Goal: Task Accomplishment & Management: Use online tool/utility

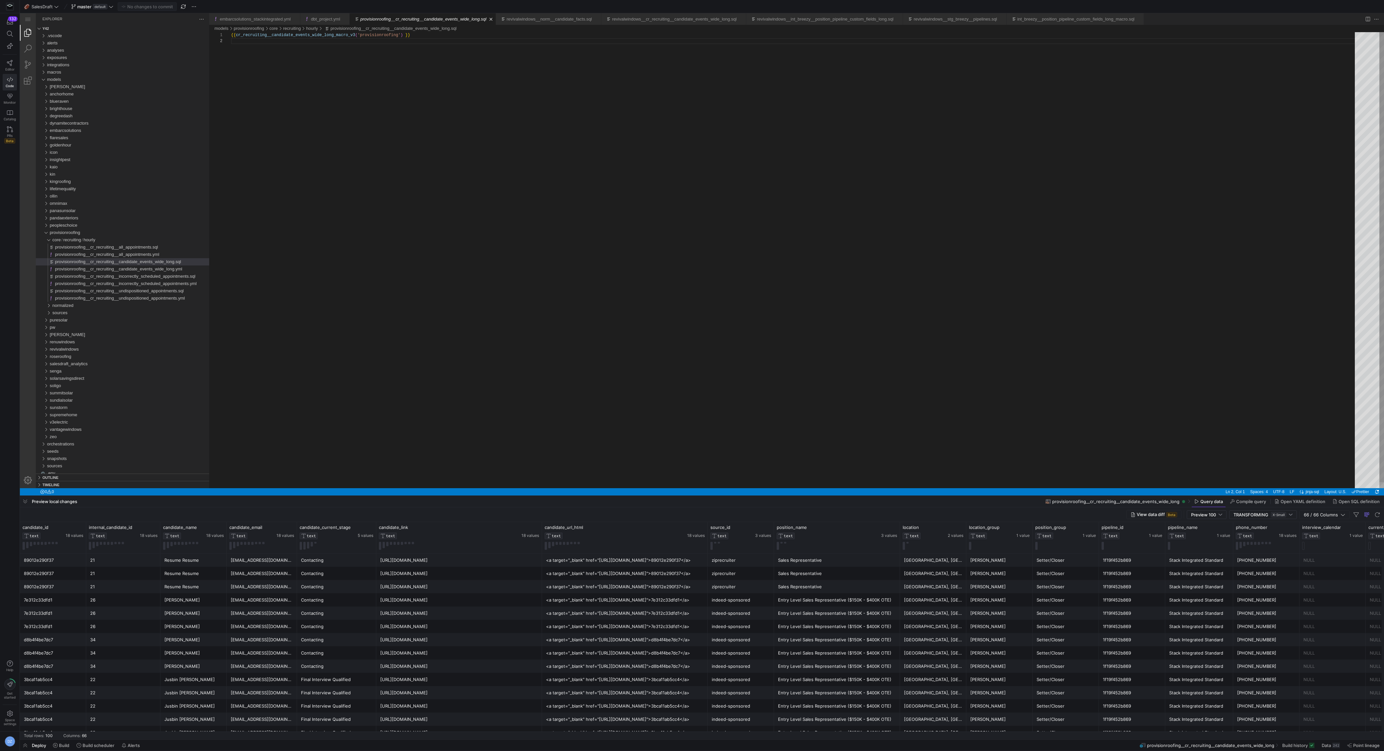
click at [428, 339] on div "{{ cr_recruiting__candidate_events_wide_long_macro_v 3 ( 'provisionroofing' ) }}" at bounding box center [795, 263] width 1129 height 462
click at [518, 389] on div "{{ cr_recruiting__candidate_events_wide_long_macro_v 3 ( 'provisionroofing' ) }}" at bounding box center [795, 263] width 1129 height 462
